Goal: Transaction & Acquisition: Purchase product/service

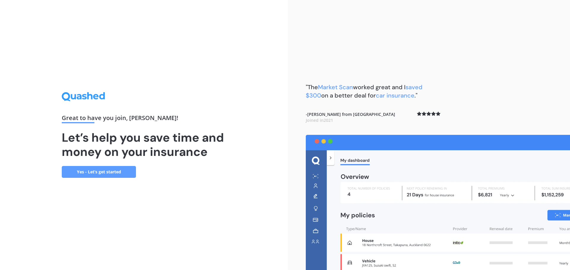
click at [98, 168] on link "Yes - Let’s get started" at bounding box center [99, 172] width 74 height 12
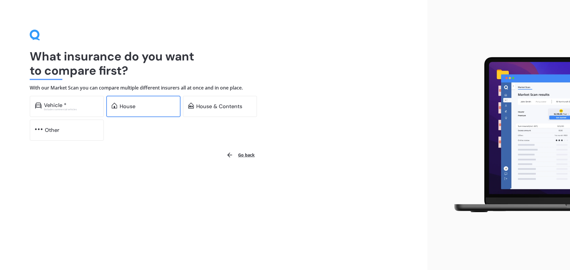
click at [124, 116] on div "House" at bounding box center [143, 106] width 74 height 21
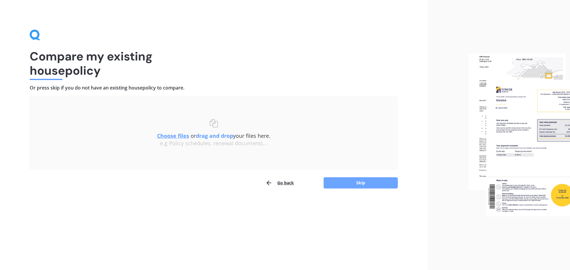
click at [340, 182] on button "Skip" at bounding box center [360, 182] width 74 height 11
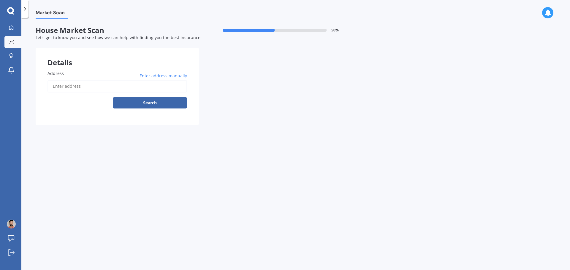
click at [100, 88] on input "Address" at bounding box center [116, 86] width 139 height 12
type input "[STREET_ADDRESS]"
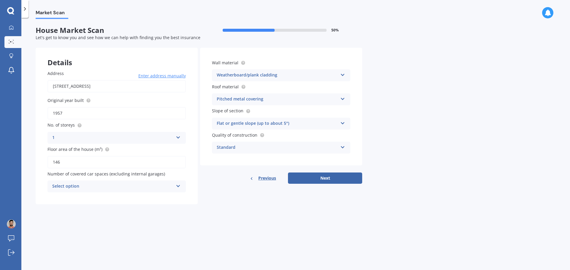
click at [167, 185] on div "Select option" at bounding box center [112, 186] width 121 height 7
click at [65, 217] on div "2" at bounding box center [117, 219] width 138 height 11
click at [335, 148] on div "Standard" at bounding box center [277, 147] width 121 height 7
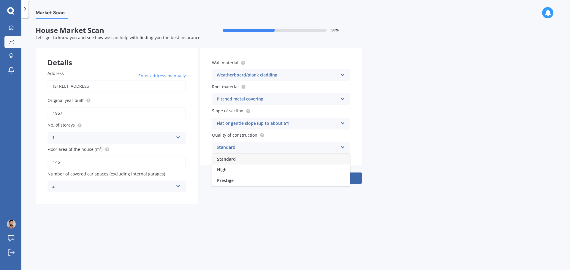
click at [424, 144] on div "Market Scan House Market Scan 50 % Let's get to know you and see how we can hel…" at bounding box center [295, 145] width 548 height 252
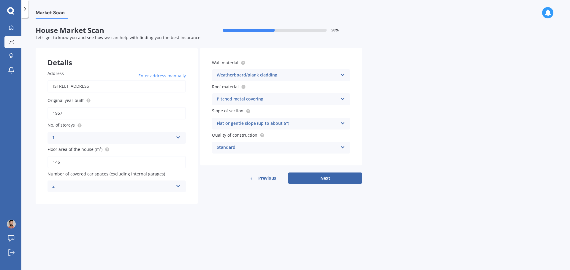
click at [308, 99] on div "Pitched metal covering" at bounding box center [277, 99] width 121 height 7
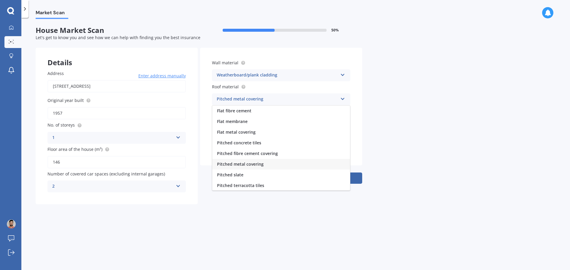
click at [484, 108] on div "Market Scan House Market Scan 50 % Let's get to know you and see how we can hel…" at bounding box center [295, 145] width 548 height 252
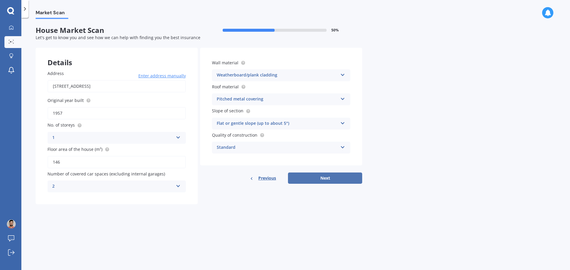
click at [326, 179] on button "Next" at bounding box center [325, 178] width 74 height 11
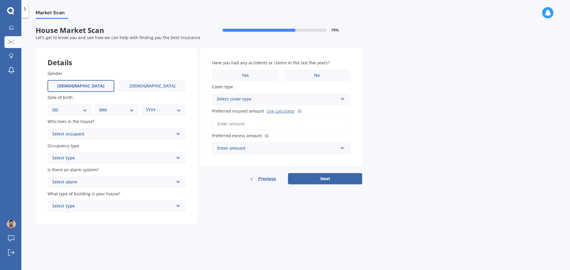
click at [75, 87] on label "[DEMOGRAPHIC_DATA]" at bounding box center [80, 86] width 67 height 12
click at [0, 0] on input "[DEMOGRAPHIC_DATA]" at bounding box center [0, 0] width 0 height 0
click at [84, 110] on select "DD 01 02 03 04 05 06 07 08 09 10 11 12 13 14 15 16 17 18 19 20 21 22 23 24 25 2…" at bounding box center [69, 110] width 35 height 7
click at [87, 102] on div "Date of birth DD 01 02 03 04 05 06 07 08 09 10 11 12 13 14 15 16 17 18 19 20 21…" at bounding box center [116, 105] width 138 height 22
click at [75, 109] on select "DD 01 02 03 04 05 06 07 08 09 10 11 12 13 14 15 16 17 18 19 20 21 22 23 24 25 2…" at bounding box center [69, 110] width 35 height 7
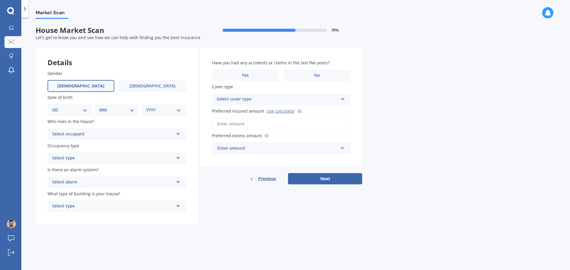
select select "26"
click at [57, 107] on select "DD 01 02 03 04 05 06 07 08 09 10 11 12 13 14 15 16 17 18 19 20 21 22 23 24 25 2…" at bounding box center [69, 110] width 35 height 7
click at [118, 111] on select "MM 01 02 03 04 05 06 07 08 09 10 11 12" at bounding box center [117, 110] width 33 height 7
select select "06"
click at [101, 107] on select "MM 01 02 03 04 05 06 07 08 09 10 11 12" at bounding box center [117, 110] width 33 height 7
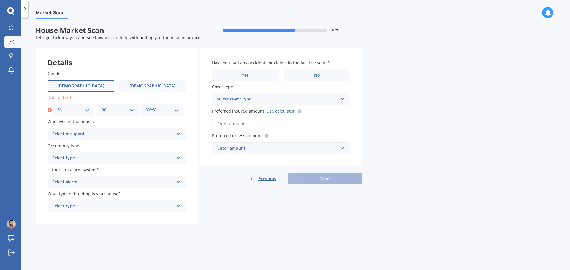
click at [159, 109] on select "YYYY 2009 2008 2007 2006 2005 2004 2003 2002 2001 2000 1999 1998 1997 1996 1995…" at bounding box center [162, 110] width 33 height 7
select select "1995"
click at [146, 107] on select "YYYY 2009 2008 2007 2006 2005 2004 2003 2002 2001 2000 1999 1998 1997 1996 1995…" at bounding box center [162, 110] width 33 height 7
click at [120, 131] on div "Select occupant" at bounding box center [112, 134] width 121 height 7
click at [71, 147] on div "Owner" at bounding box center [117, 146] width 138 height 11
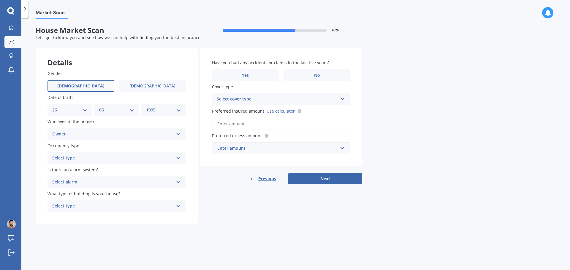
click at [82, 160] on div "Select type" at bounding box center [112, 158] width 121 height 7
click at [83, 170] on div "Permanent" at bounding box center [117, 170] width 138 height 11
click at [90, 182] on div "Select alarm" at bounding box center [112, 182] width 121 height 7
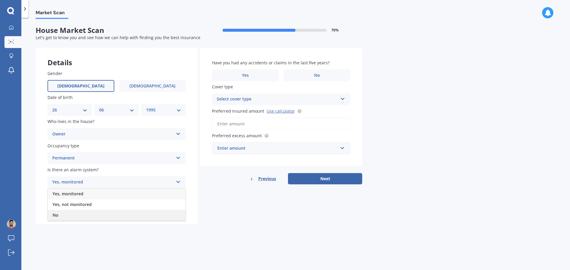
click at [68, 214] on div "No" at bounding box center [117, 215] width 138 height 11
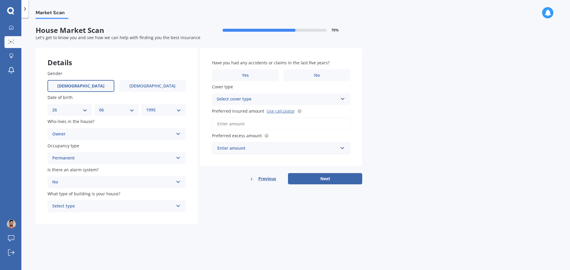
click at [85, 206] on div "Select type" at bounding box center [112, 206] width 121 height 7
click at [82, 218] on div "Freestanding" at bounding box center [117, 218] width 138 height 11
click at [316, 72] on label "No" at bounding box center [316, 75] width 67 height 12
click at [0, 0] on input "No" at bounding box center [0, 0] width 0 height 0
click at [339, 102] on div "Select cover type High" at bounding box center [281, 99] width 138 height 12
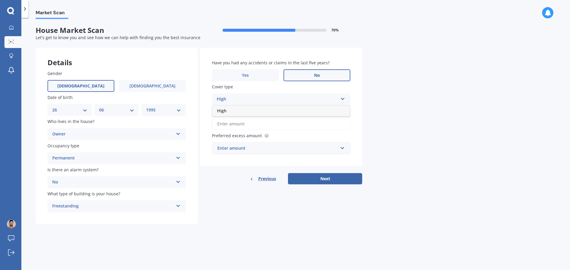
click at [224, 114] on div "High" at bounding box center [281, 111] width 138 height 11
click at [226, 92] on div "Cover type High High" at bounding box center [281, 95] width 138 height 22
click at [235, 103] on div "High" at bounding box center [277, 99] width 121 height 7
click at [250, 114] on div "High" at bounding box center [281, 111] width 138 height 11
click at [247, 148] on div "Enter amount" at bounding box center [277, 148] width 120 height 7
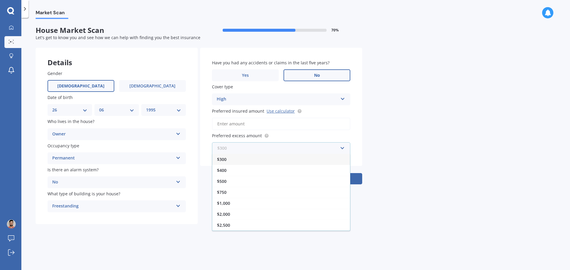
click at [252, 149] on input "text" at bounding box center [278, 148] width 133 height 11
click at [244, 136] on span "Preferred excess amount" at bounding box center [237, 136] width 50 height 6
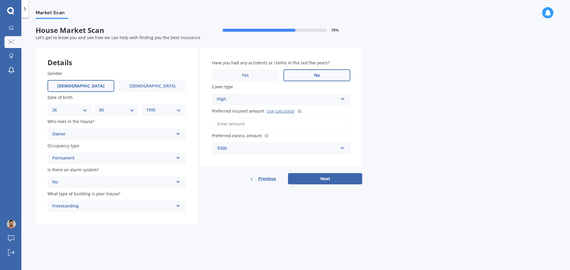
click at [294, 149] on div "$300" at bounding box center [277, 148] width 120 height 7
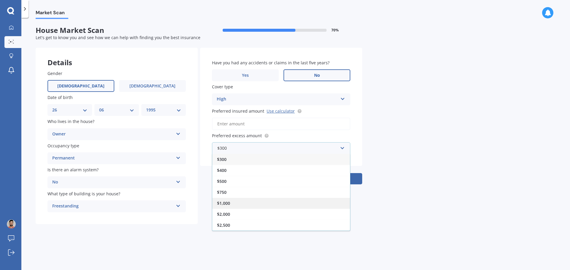
click at [239, 206] on div "$1,000" at bounding box center [281, 203] width 138 height 11
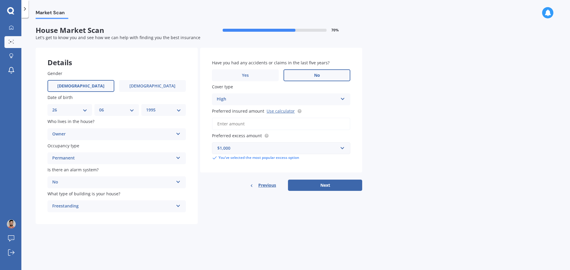
click at [332, 186] on button "Next" at bounding box center [325, 185] width 74 height 11
click at [247, 125] on input "Preferred insured amount Use calculator" at bounding box center [281, 124] width 138 height 12
click at [229, 122] on input "Preferred insured amount Use calculator" at bounding box center [281, 124] width 138 height 12
click at [287, 109] on link "Use calculator" at bounding box center [280, 111] width 28 height 6
click at [252, 122] on input "Preferred insured amount Use calculator" at bounding box center [281, 124] width 138 height 12
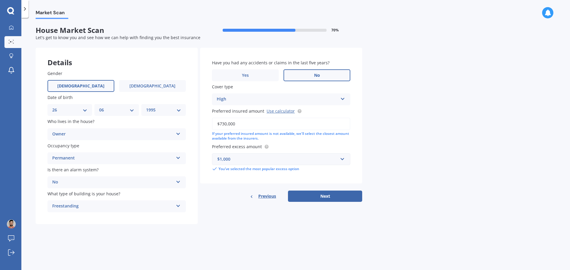
click at [325, 125] on input "$730,000" at bounding box center [281, 124] width 138 height 12
click at [269, 134] on div "If your preferred insured amount is not available, we'll select the closest amo…" at bounding box center [281, 136] width 138 height 10
drag, startPoint x: 236, startPoint y: 133, endPoint x: 295, endPoint y: 134, distance: 59.0
click at [295, 134] on div "If your preferred insured amount is not available, we'll select the closest amo…" at bounding box center [281, 136] width 138 height 10
click at [318, 135] on div "If your preferred insured amount is not available, we'll select the closest amo…" at bounding box center [281, 136] width 138 height 10
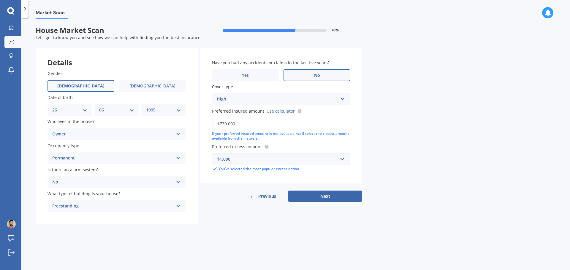
click at [257, 138] on div "If your preferred insured amount is not available, we'll select the closest amo…" at bounding box center [281, 136] width 138 height 10
drag, startPoint x: 225, startPoint y: 123, endPoint x: 222, endPoint y: 123, distance: 3.3
click at [222, 123] on input "$730,000" at bounding box center [281, 124] width 138 height 12
click at [236, 126] on input "$740,000" at bounding box center [281, 124] width 138 height 12
type input "$740,000"
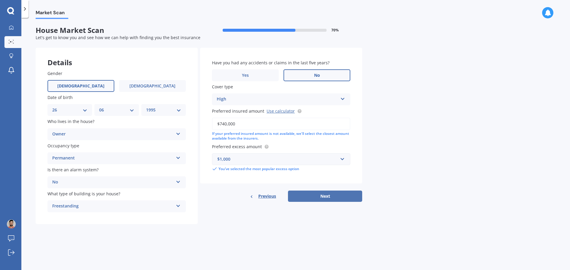
click at [333, 194] on button "Next" at bounding box center [325, 196] width 74 height 11
select select "26"
select select "06"
select select "1995"
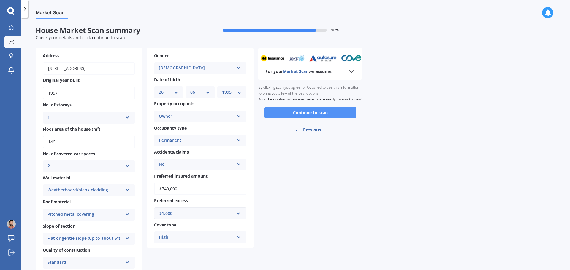
click at [307, 118] on button "Continue to scan" at bounding box center [310, 112] width 92 height 11
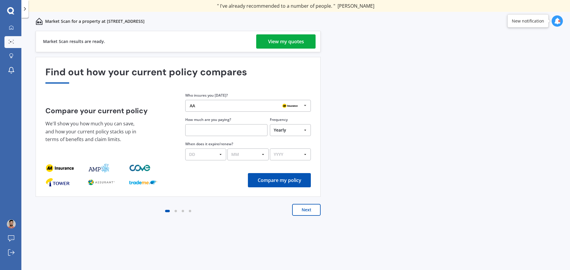
click at [277, 42] on div "View my quotes" at bounding box center [286, 41] width 36 height 14
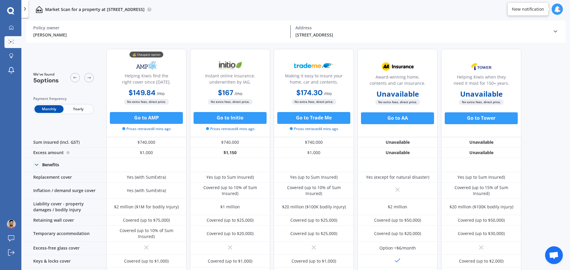
drag, startPoint x: 413, startPoint y: 121, endPoint x: 535, endPoint y: 108, distance: 122.7
click at [535, 108] on div "We've found 5 options Payment frequency Monthly Yearly 💰 Cheapest option Helpin…" at bounding box center [298, 158] width 544 height 228
drag, startPoint x: 390, startPoint y: 123, endPoint x: 374, endPoint y: 113, distance: 18.9
click at [374, 113] on button "Go to AA" at bounding box center [397, 118] width 73 height 12
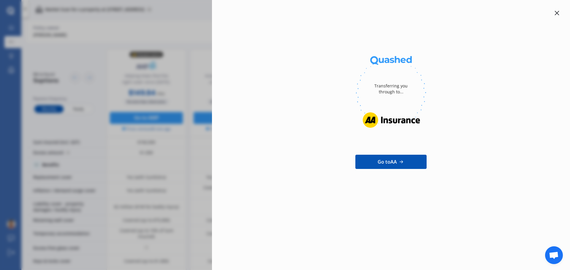
click at [556, 15] on icon at bounding box center [556, 13] width 5 height 5
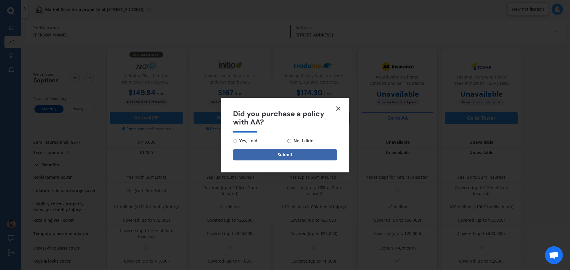
click at [336, 108] on icon at bounding box center [337, 108] width 7 height 7
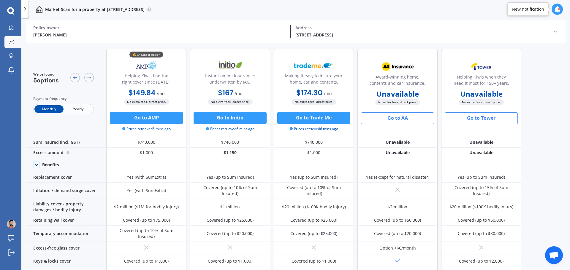
click at [484, 119] on button "Go to Tower" at bounding box center [480, 118] width 73 height 12
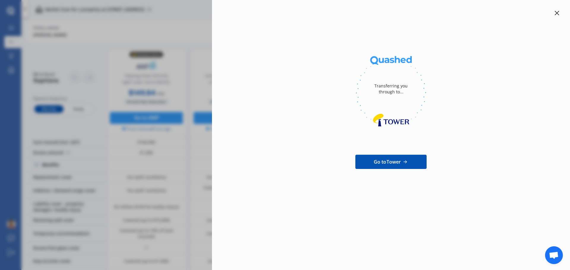
click at [557, 12] on icon at bounding box center [556, 13] width 5 height 5
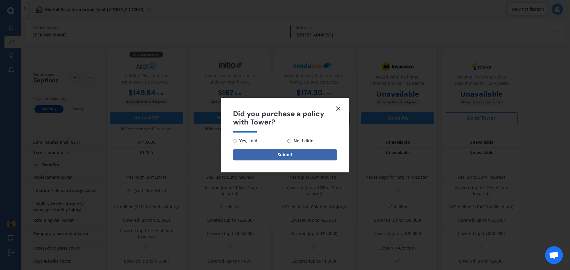
click at [341, 107] on icon at bounding box center [337, 108] width 7 height 7
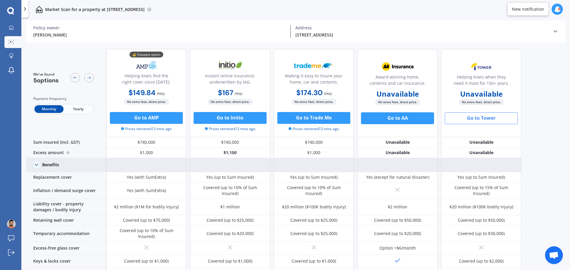
click at [36, 164] on icon at bounding box center [37, 165] width 6 height 6
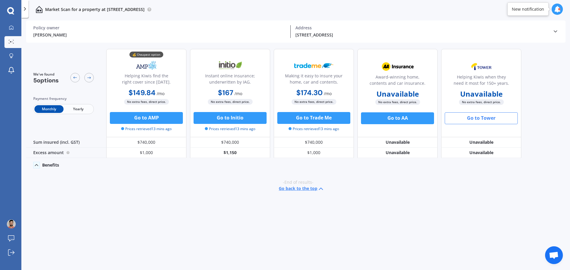
click at [36, 164] on icon at bounding box center [37, 165] width 6 height 6
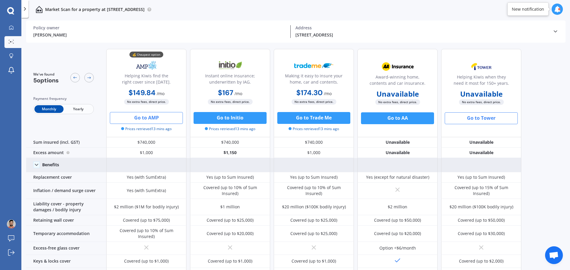
click at [152, 120] on button "Go to AMP" at bounding box center [146, 118] width 73 height 12
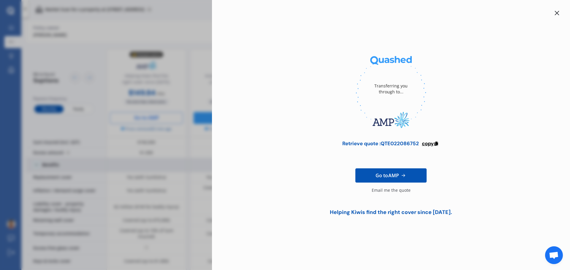
click at [428, 143] on span "copy" at bounding box center [428, 143] width 12 height 7
click at [553, 14] on div at bounding box center [556, 12] width 7 height 7
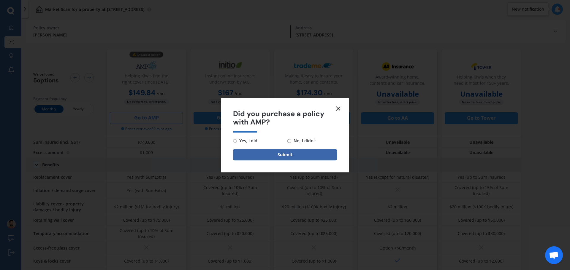
click at [337, 109] on icon at bounding box center [337, 108] width 7 height 7
